Goal: Information Seeking & Learning: Learn about a topic

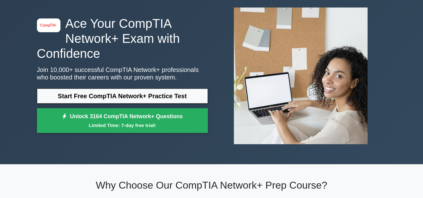
click at [118, 100] on link "Start Free CompTIA Network+ Practice Test" at bounding box center [122, 96] width 171 height 15
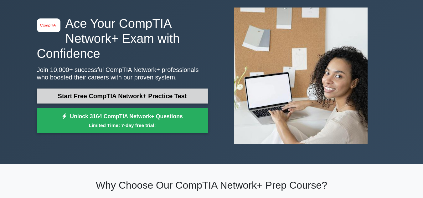
drag, startPoint x: 0, startPoint y: 0, endPoint x: 118, endPoint y: 100, distance: 154.7
click at [118, 100] on link "Start Free CompTIA Network+ Practice Test" at bounding box center [122, 96] width 171 height 15
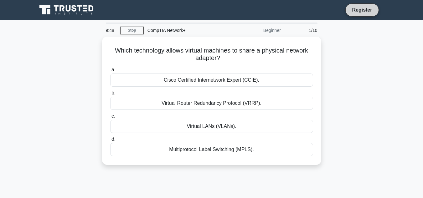
click at [377, 9] on li "Register" at bounding box center [362, 9] width 33 height 13
click at [369, 10] on link "Register" at bounding box center [362, 10] width 28 height 8
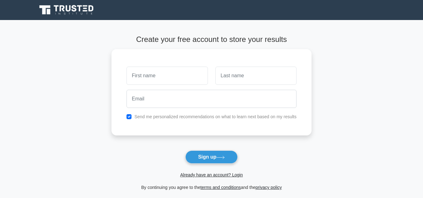
type input "j"
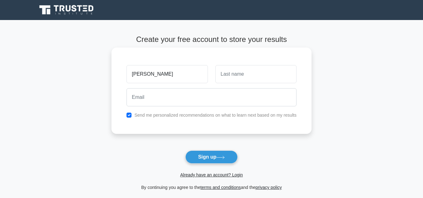
type input "John"
click at [251, 77] on input "text" at bounding box center [256, 74] width 81 height 18
type input "Musyoka"
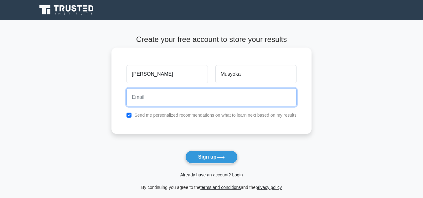
click at [203, 96] on input "email" at bounding box center [212, 97] width 170 height 18
type input "johnmusyoka509@gmail.com"
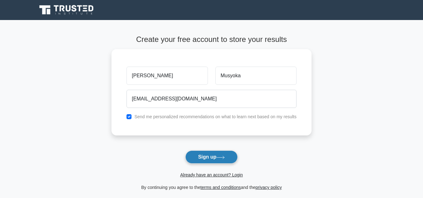
click at [213, 156] on button "Sign up" at bounding box center [211, 157] width 53 height 13
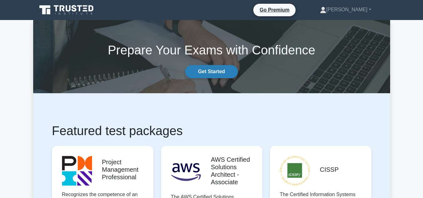
click at [203, 73] on link "Get Started" at bounding box center [211, 71] width 53 height 13
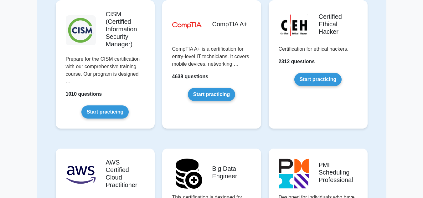
scroll to position [903, 0]
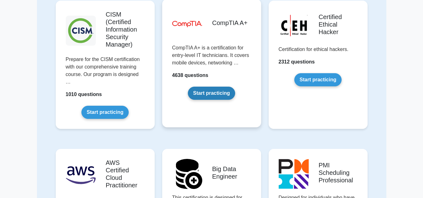
click at [210, 91] on link "Start practicing" at bounding box center [211, 93] width 47 height 13
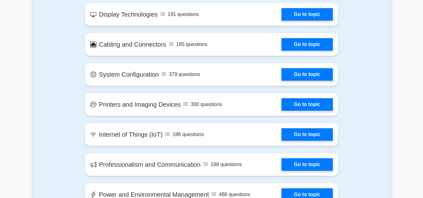
scroll to position [833, 0]
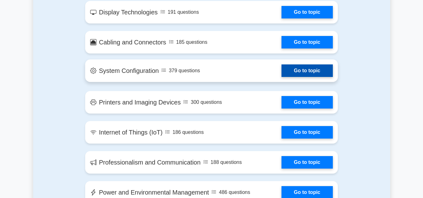
click at [300, 68] on link "Go to topic" at bounding box center [307, 71] width 51 height 13
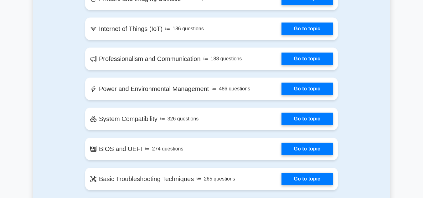
scroll to position [937, 0]
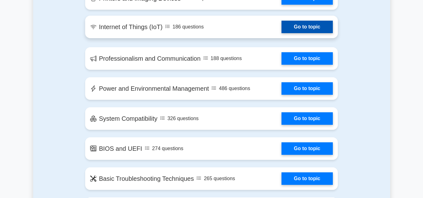
click at [303, 25] on link "Go to topic" at bounding box center [307, 27] width 51 height 13
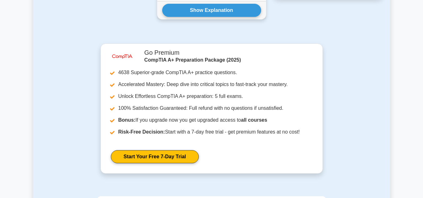
scroll to position [534, 0]
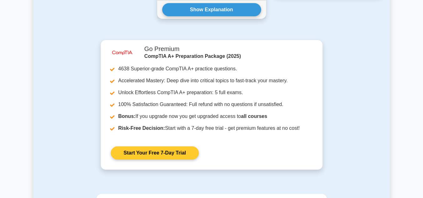
click at [160, 157] on link "Start Your Free 7-Day Trial" at bounding box center [155, 153] width 88 height 13
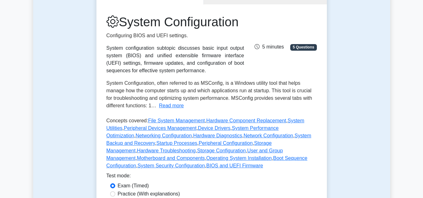
scroll to position [0, 0]
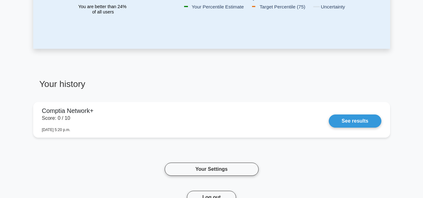
scroll to position [188, 0]
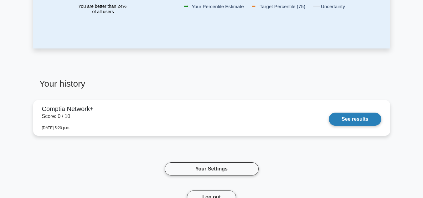
click at [350, 120] on link "See results" at bounding box center [355, 119] width 52 height 13
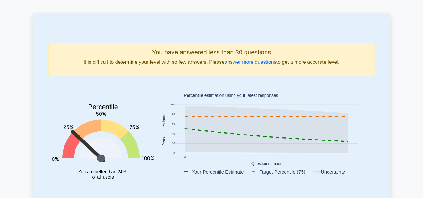
scroll to position [20, 0]
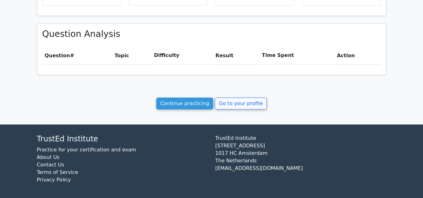
scroll to position [258, 0]
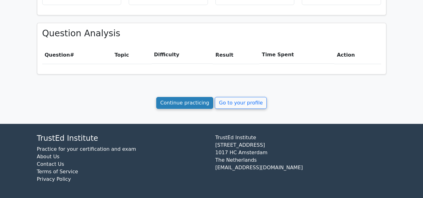
click at [203, 105] on link "Continue practicing" at bounding box center [184, 103] width 57 height 12
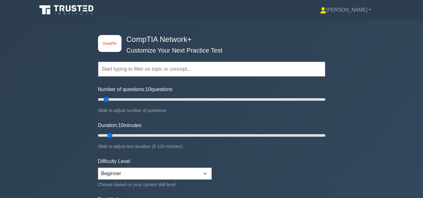
click at [228, 68] on input "text" at bounding box center [211, 69] width 227 height 15
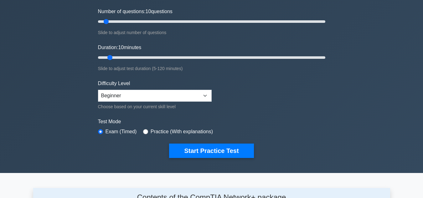
scroll to position [80, 0]
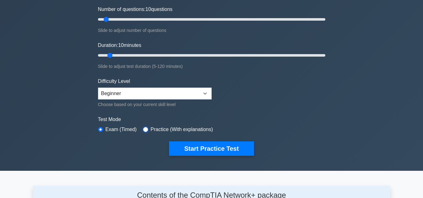
click at [145, 128] on input "radio" at bounding box center [145, 129] width 5 height 5
radio input "true"
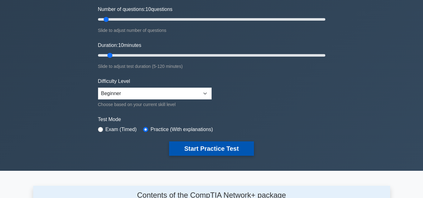
click at [187, 150] on button "Start Practice Test" at bounding box center [211, 149] width 85 height 14
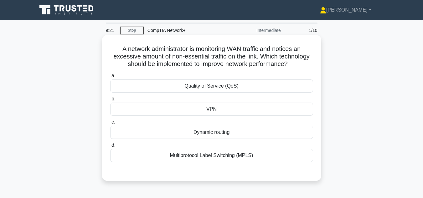
click at [199, 154] on div "Multiprotocol Label Switching (MPLS)" at bounding box center [211, 155] width 203 height 13
click at [110, 148] on input "d. Multiprotocol Label Switching (MPLS)" at bounding box center [110, 145] width 0 height 4
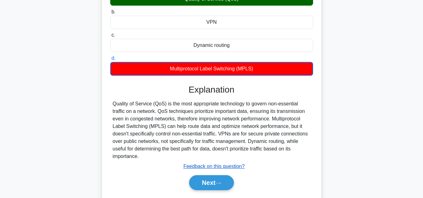
scroll to position [140, 0]
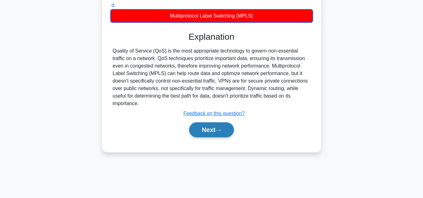
click at [225, 133] on button "Next" at bounding box center [211, 129] width 45 height 15
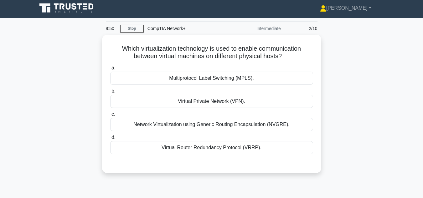
scroll to position [2, 0]
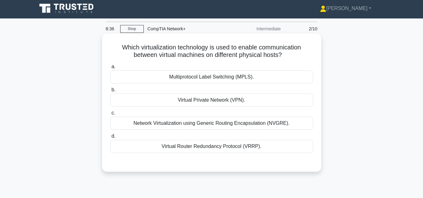
click at [223, 101] on div "Virtual Private Network (VPN)." at bounding box center [211, 100] width 203 height 13
click at [110, 92] on input "b. Virtual Private Network (VPN)." at bounding box center [110, 90] width 0 height 4
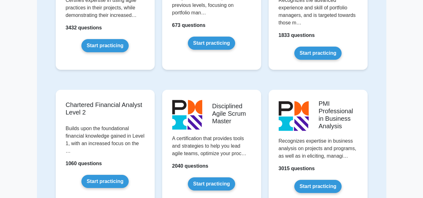
scroll to position [666, 0]
